Goal: Information Seeking & Learning: Learn about a topic

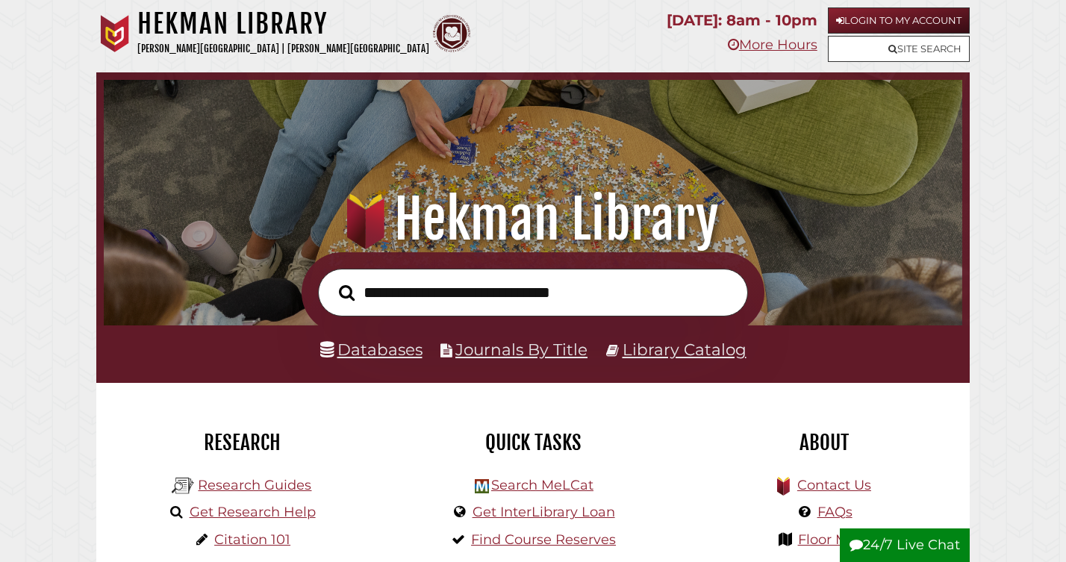
scroll to position [284, 851]
click at [867, 27] on link "Login to My Account" at bounding box center [899, 20] width 142 height 26
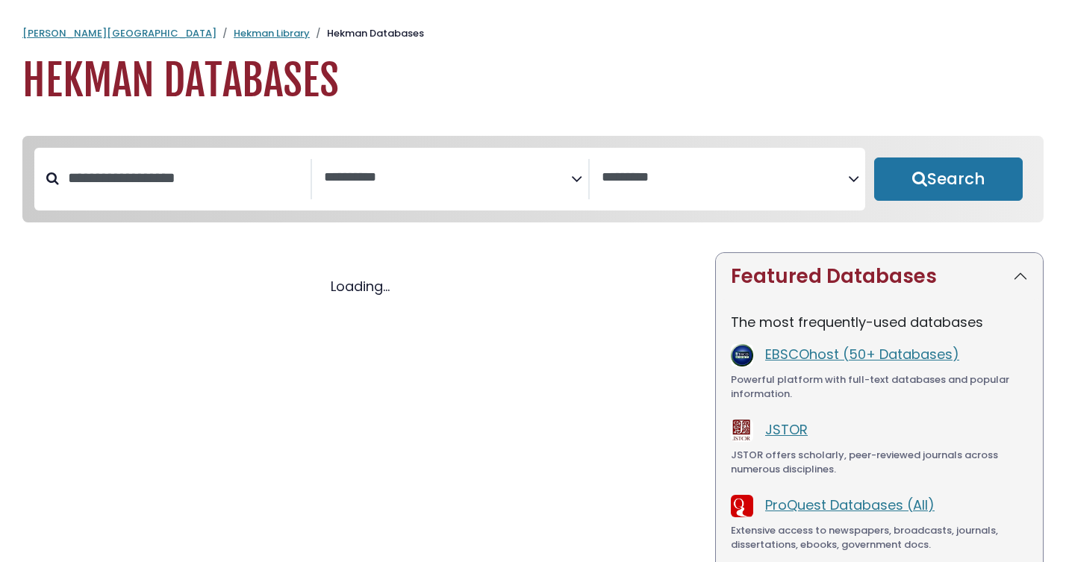
select select "Database Subject Filter"
select select "Database Vendors Filter"
select select "Database Subject Filter"
select select "Database Vendors Filter"
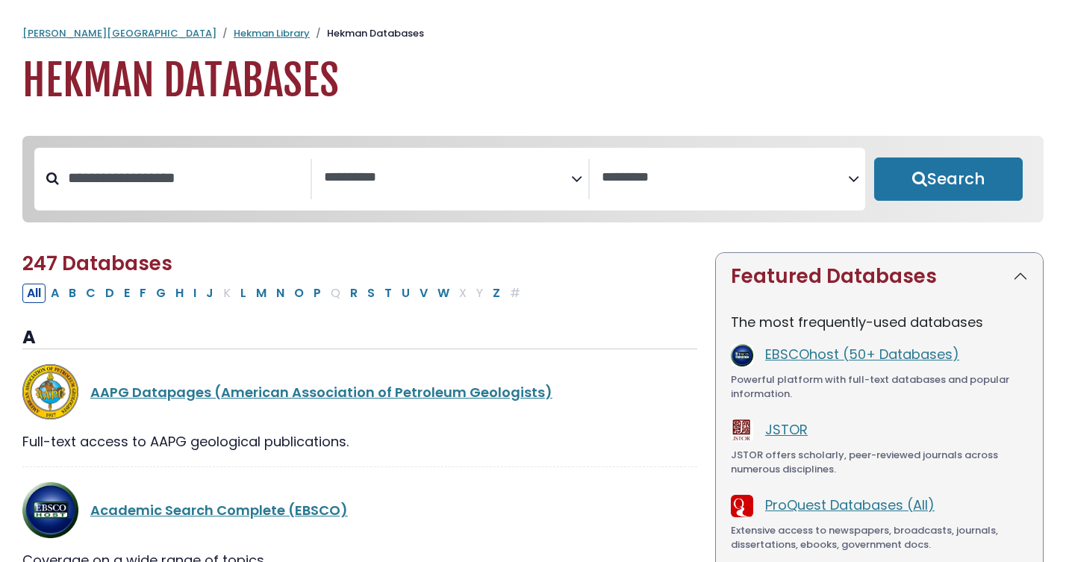
click at [498, 165] on span "Search filters" at bounding box center [447, 179] width 247 height 40
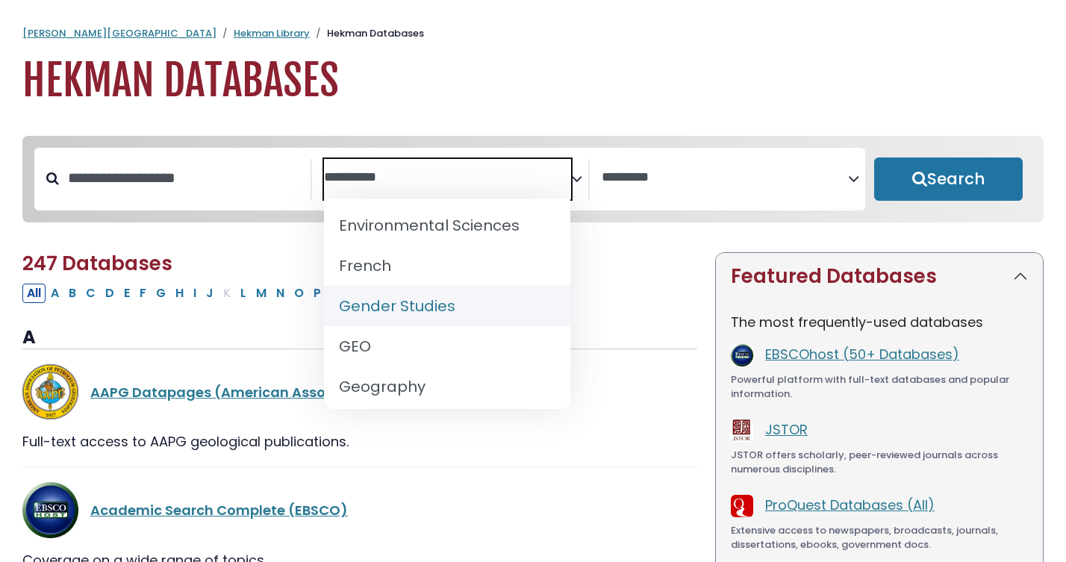
scroll to position [645, 0]
select select "*****"
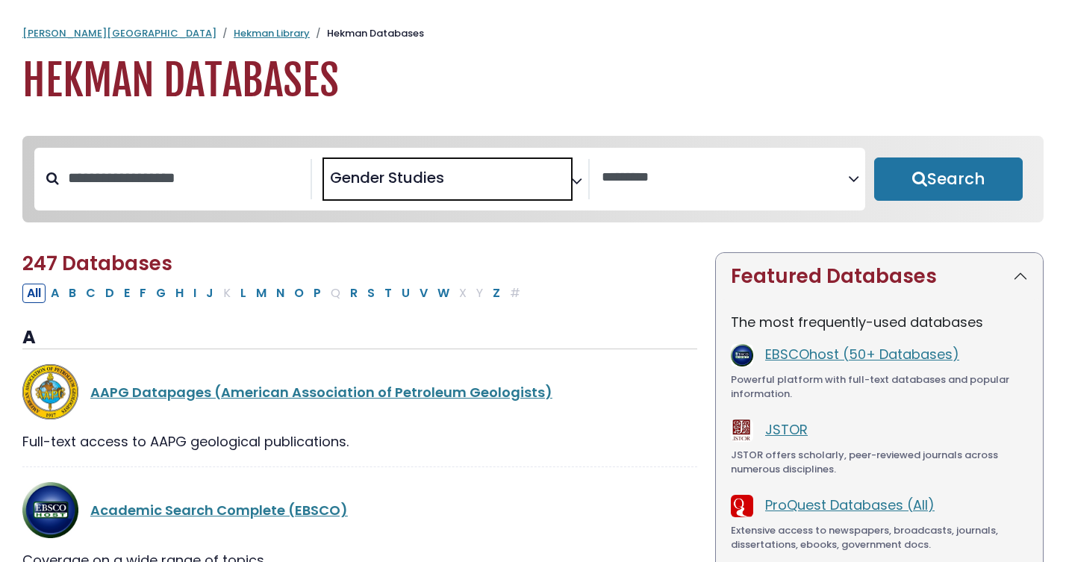
scroll to position [322, 0]
click at [922, 190] on button "Search" at bounding box center [948, 178] width 148 height 43
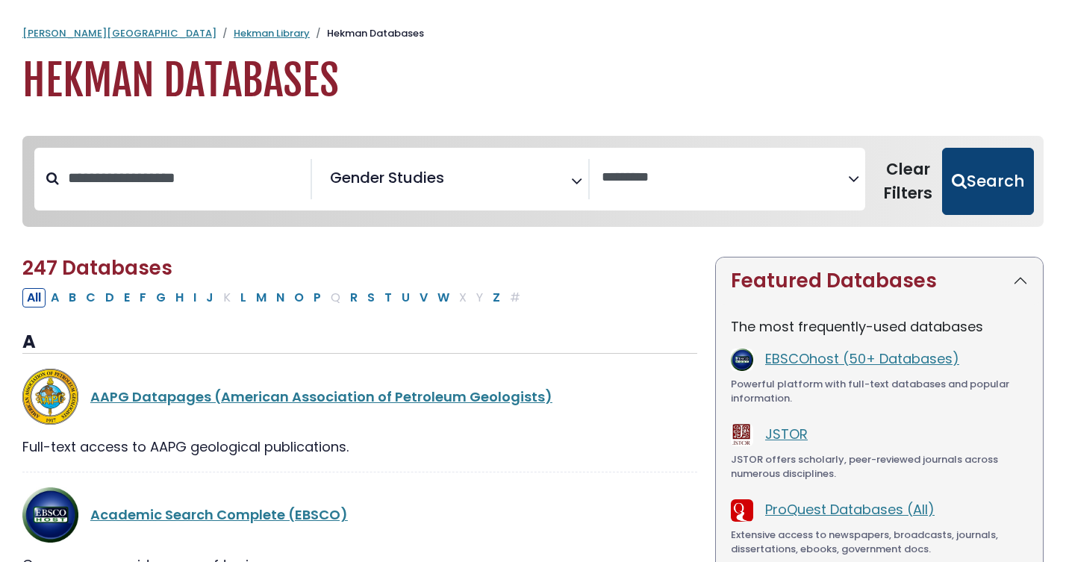
select select "Database Vendors Filter"
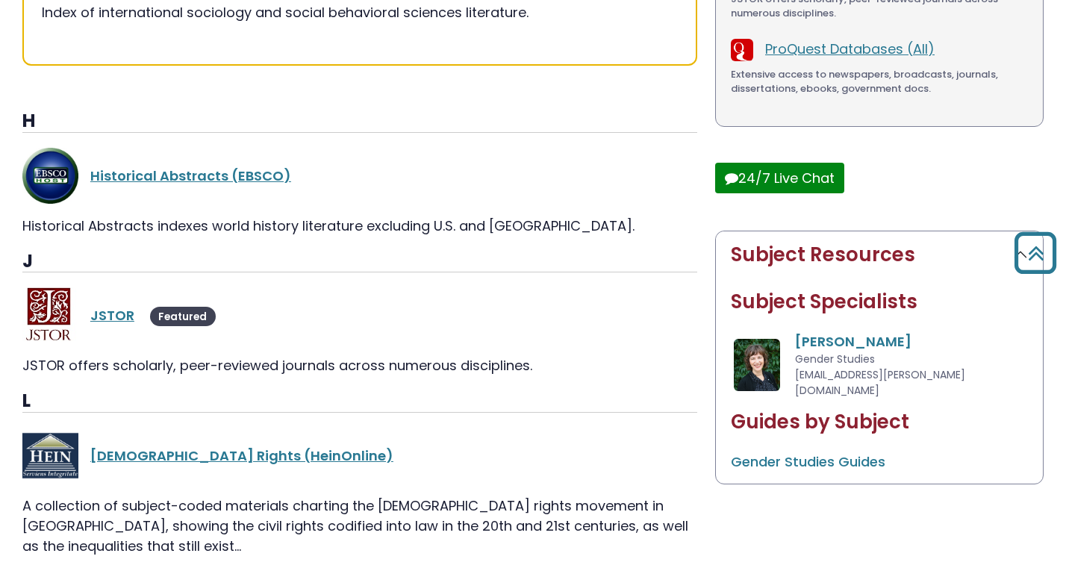
scroll to position [462, 0]
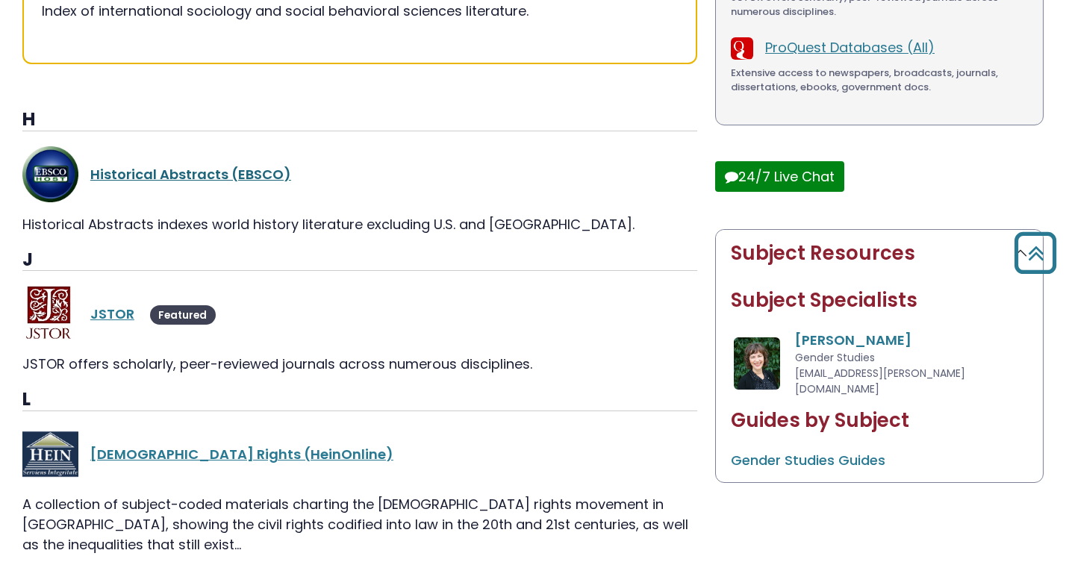
click at [232, 168] on link "Historical Abstracts (EBSCO)" at bounding box center [190, 174] width 201 height 19
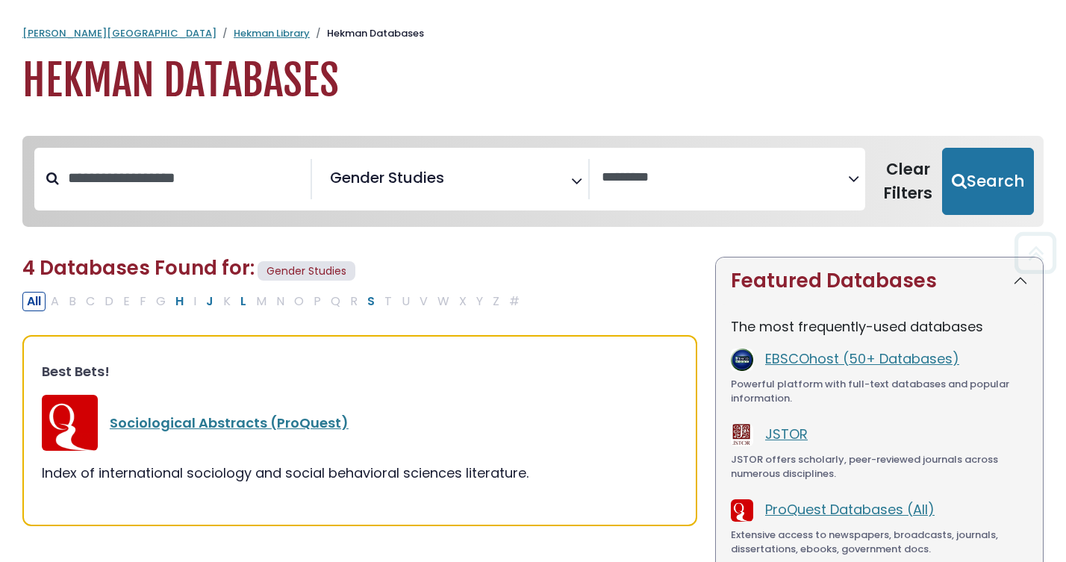
scroll to position [0, 0]
click at [418, 172] on span "Gender Studies" at bounding box center [387, 177] width 114 height 22
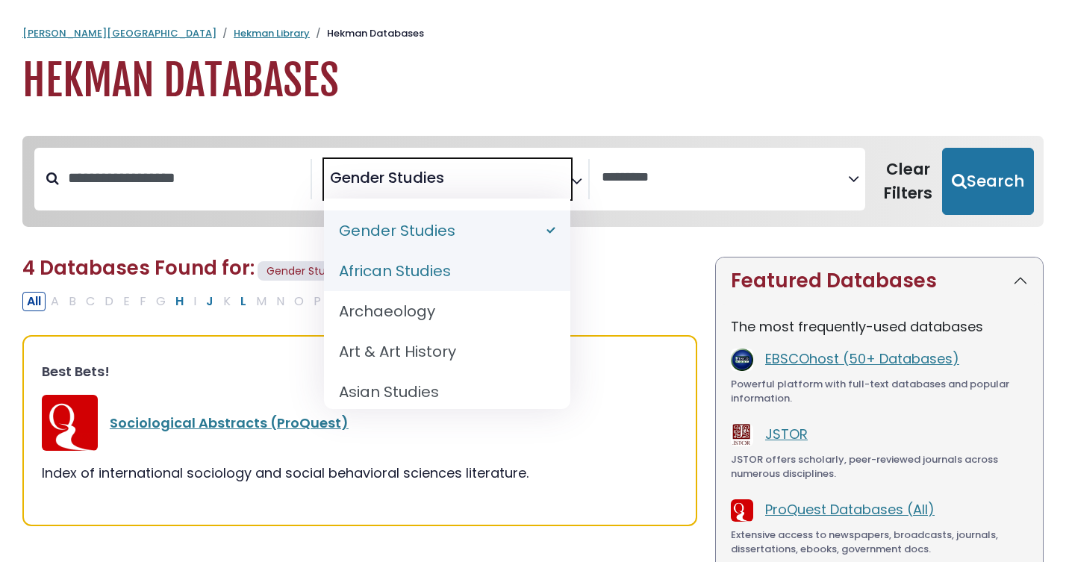
select select "******"
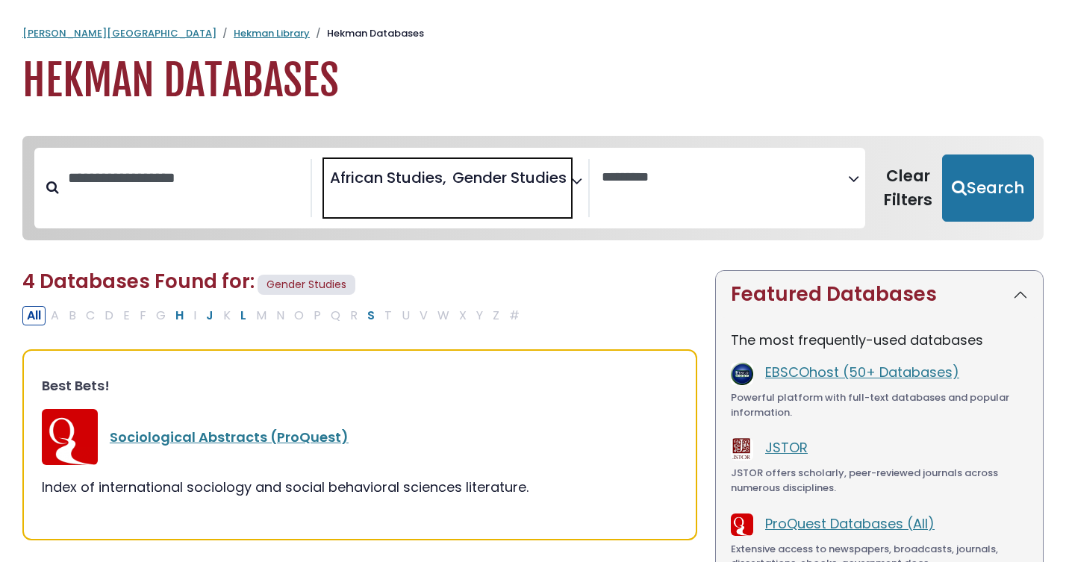
scroll to position [322, 0]
click at [545, 185] on span "Gender Studies" at bounding box center [509, 177] width 114 height 22
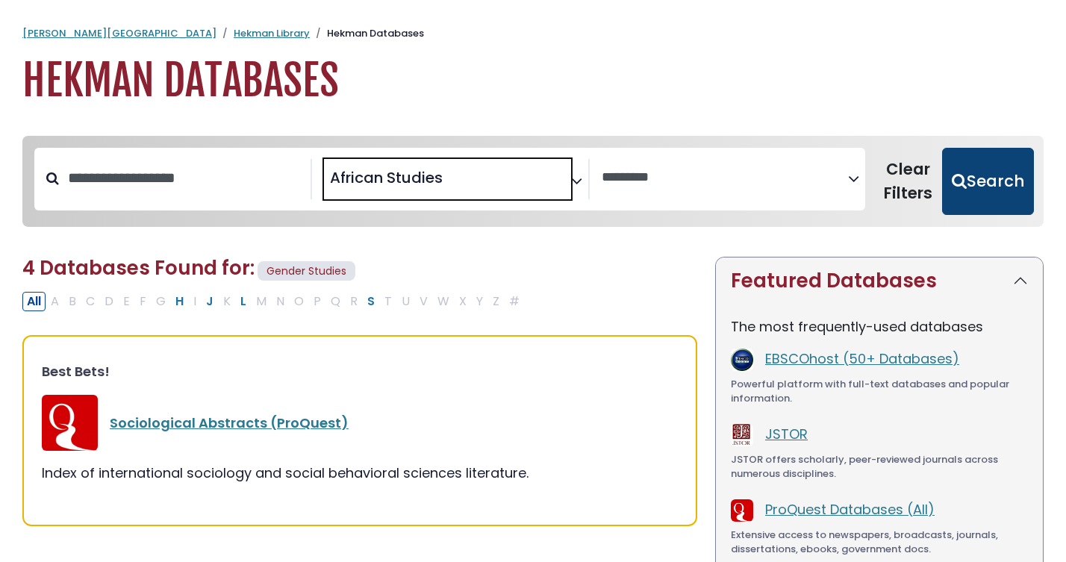
click at [986, 194] on button "Search" at bounding box center [988, 181] width 92 height 67
select select "Database Vendors Filter"
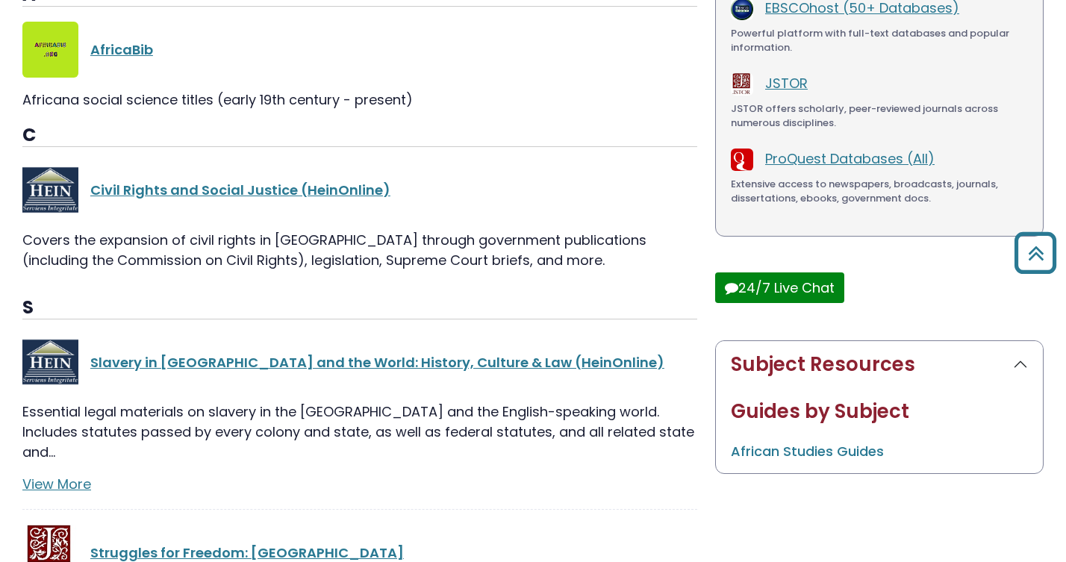
scroll to position [352, 0]
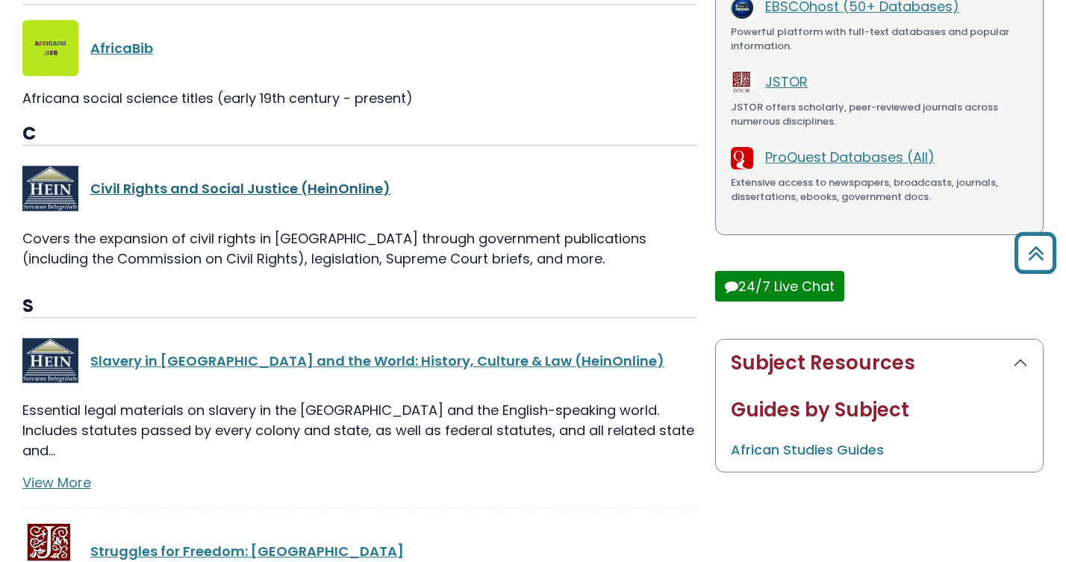
click at [345, 180] on link "Civil Rights and Social Justice (HeinOnline)" at bounding box center [240, 188] width 300 height 19
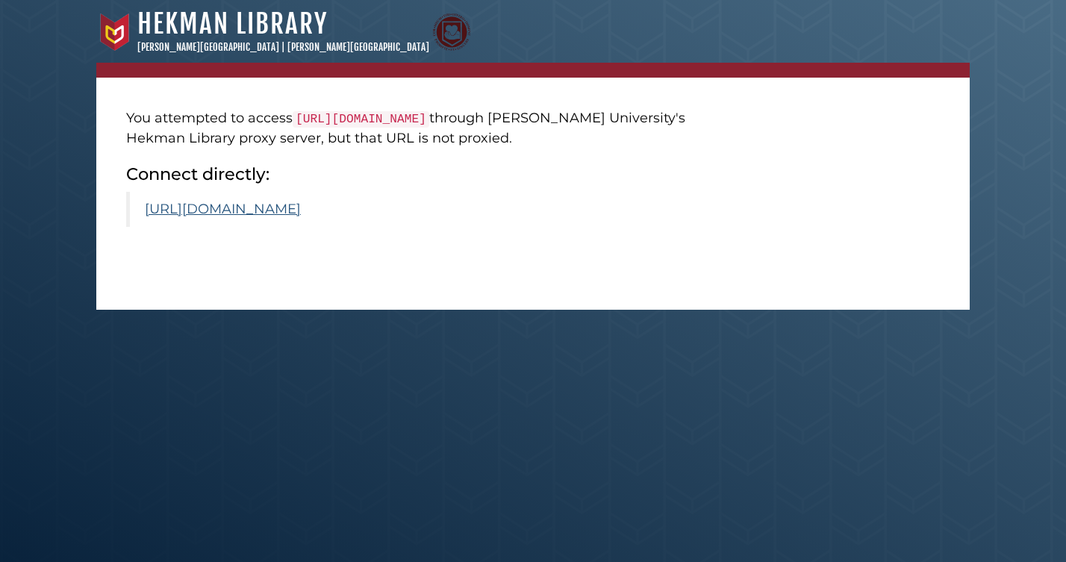
click at [301, 210] on link "[URL][DOMAIN_NAME]" at bounding box center [223, 209] width 156 height 16
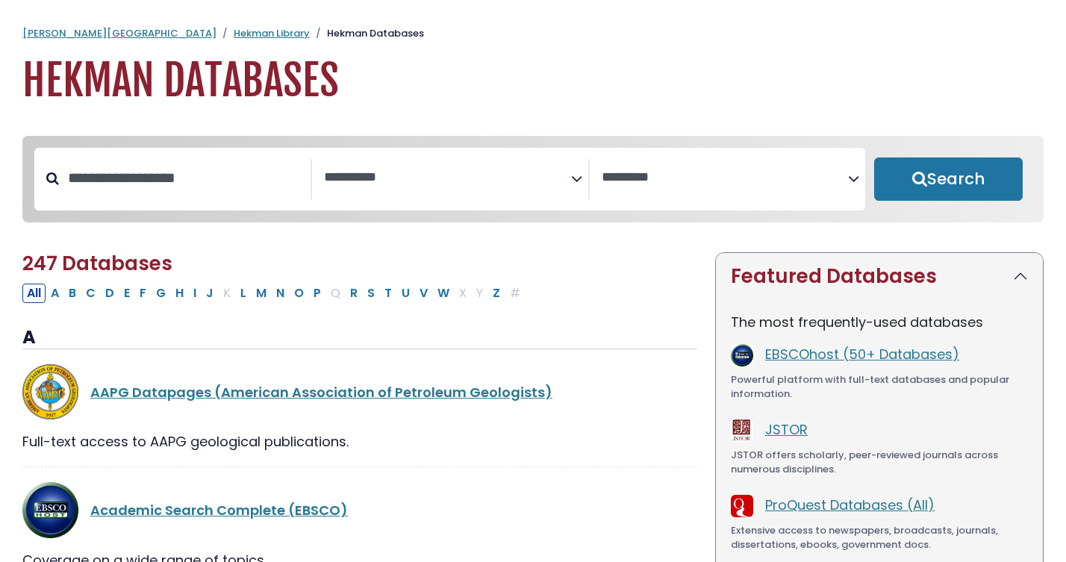
select select "Database Subject Filter"
select select "Database Vendors Filter"
click at [574, 170] on icon "Search filters" at bounding box center [576, 176] width 11 height 22
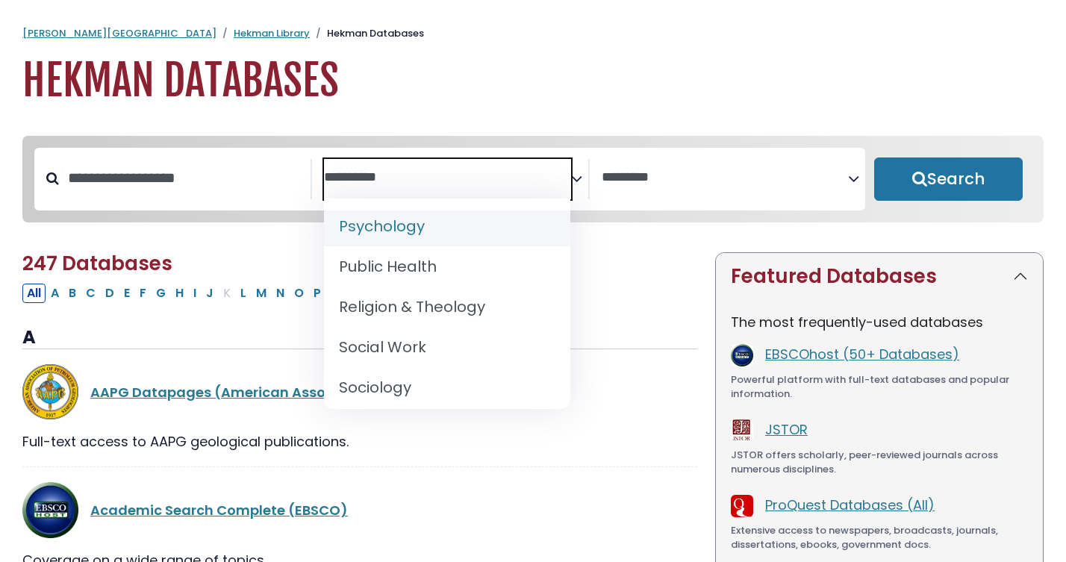
scroll to position [1376, 0]
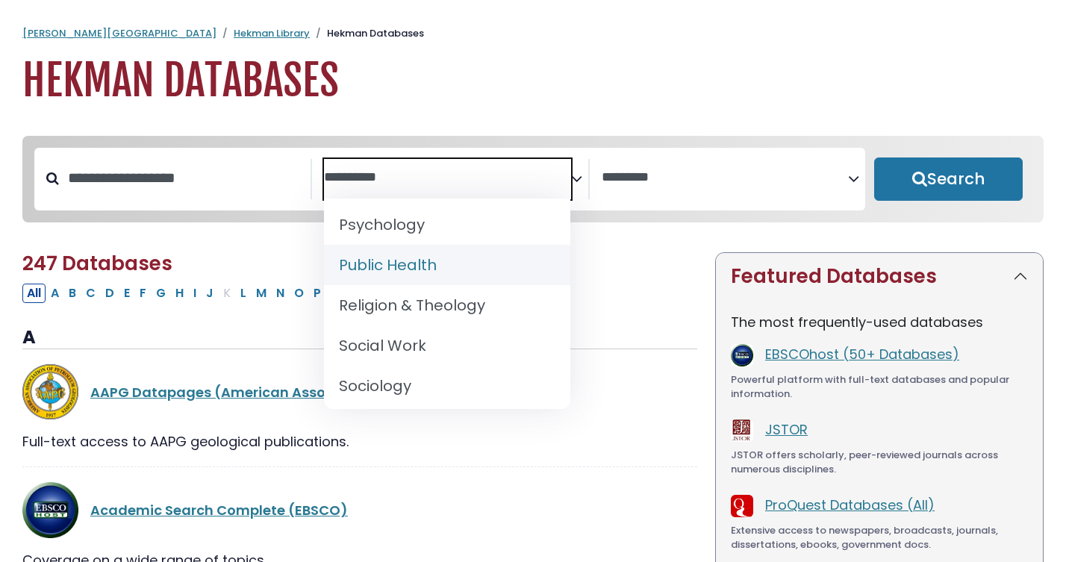
select select "*****"
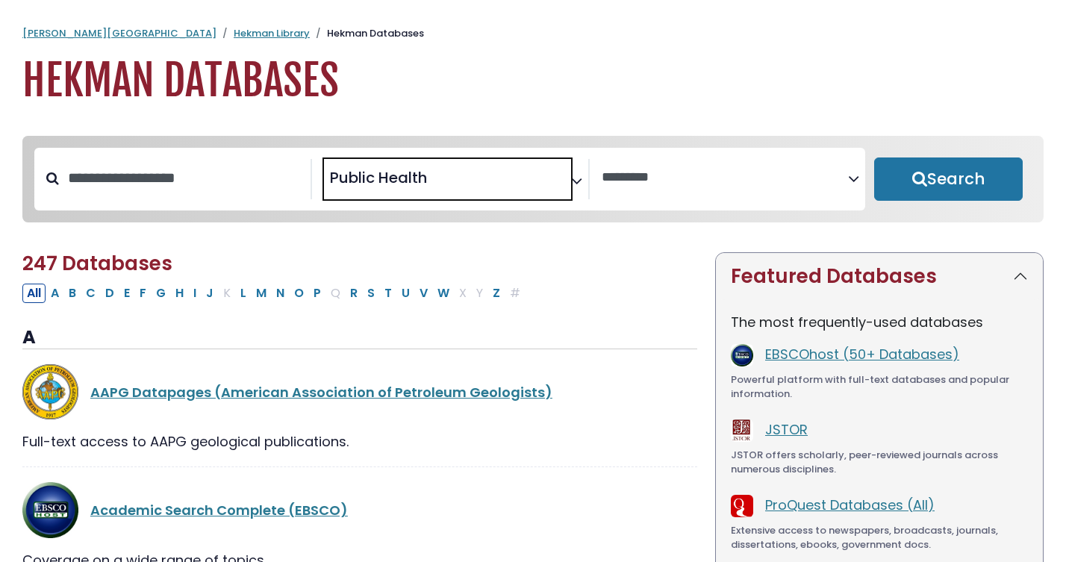
scroll to position [627, 0]
click at [941, 181] on button "Search" at bounding box center [948, 178] width 148 height 43
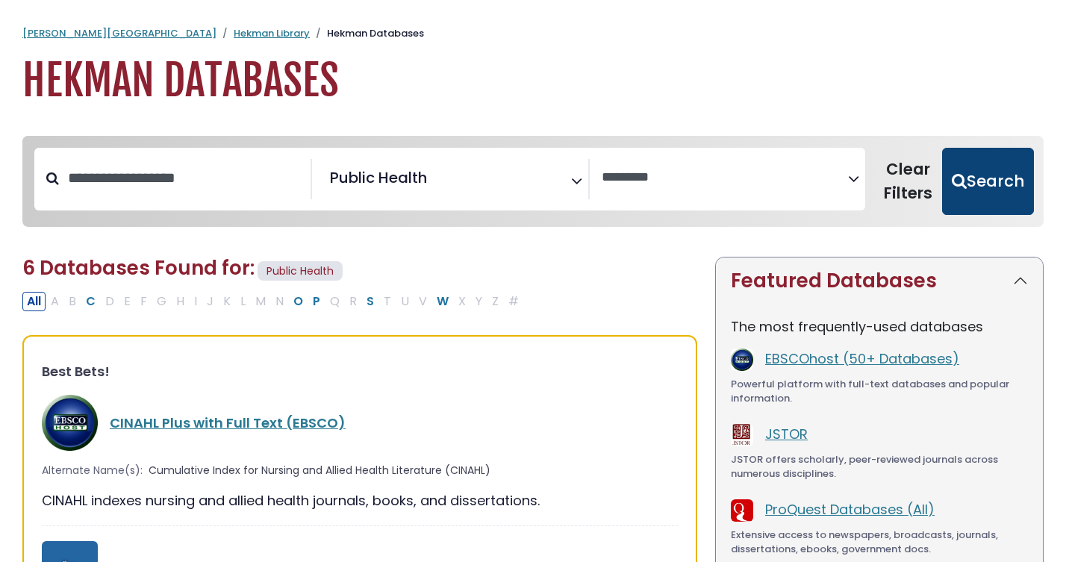
click at [992, 172] on button "Search" at bounding box center [988, 181] width 92 height 67
select select "Database Vendors Filter"
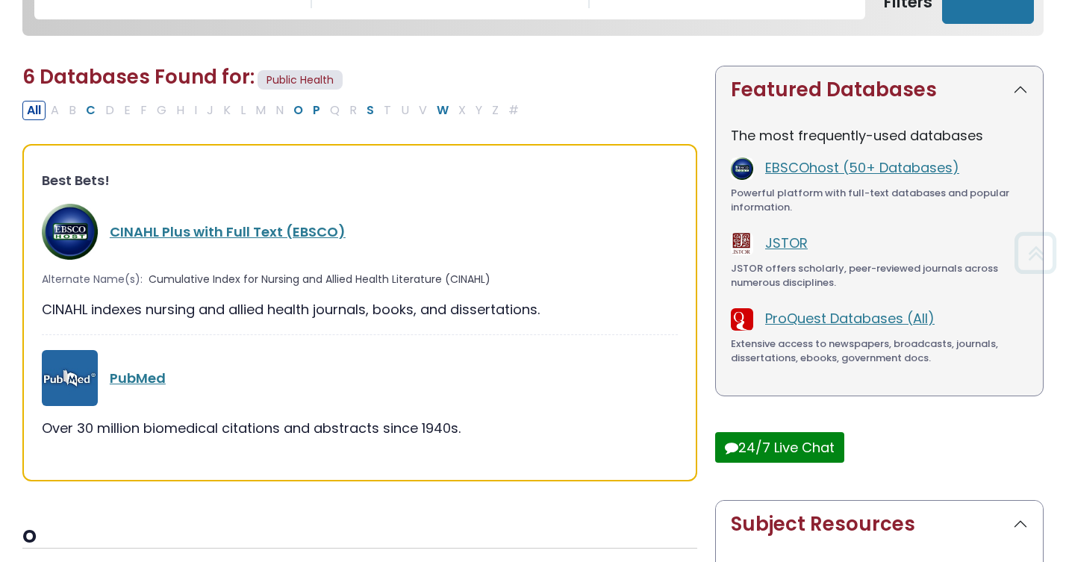
scroll to position [198, 0]
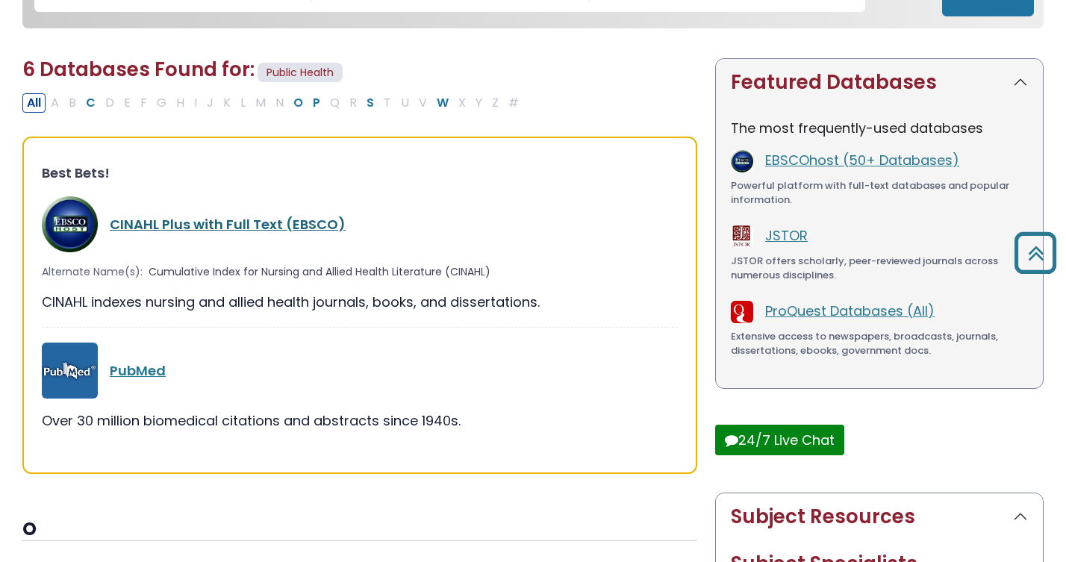
click at [196, 225] on link "CINAHL Plus with Full Text (EBSCO)" at bounding box center [228, 224] width 236 height 19
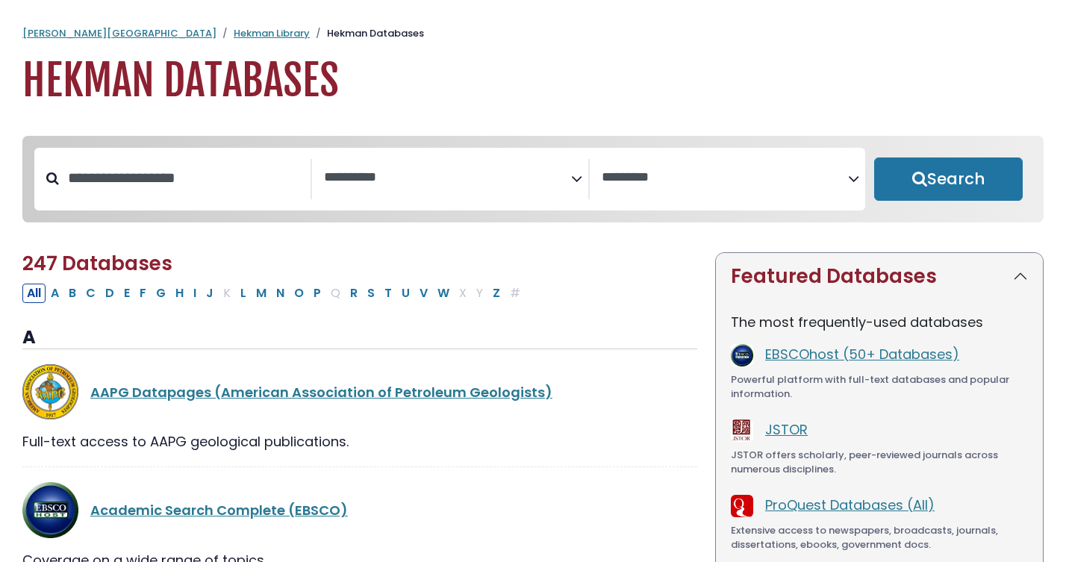
select select "Database Subject Filter"
select select "Database Vendors Filter"
